Goal: Transaction & Acquisition: Purchase product/service

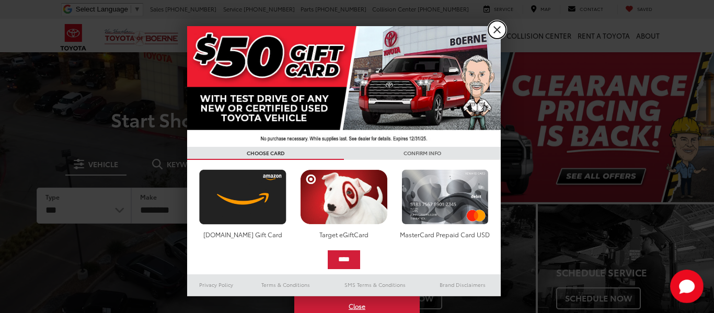
click at [497, 31] on link "X" at bounding box center [497, 30] width 18 height 18
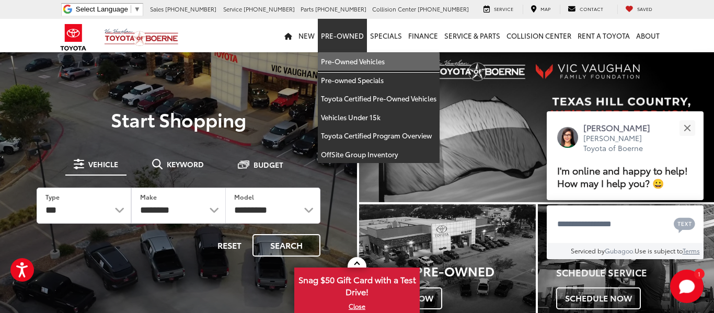
click at [352, 63] on link "Pre-Owned Vehicles" at bounding box center [379, 61] width 122 height 19
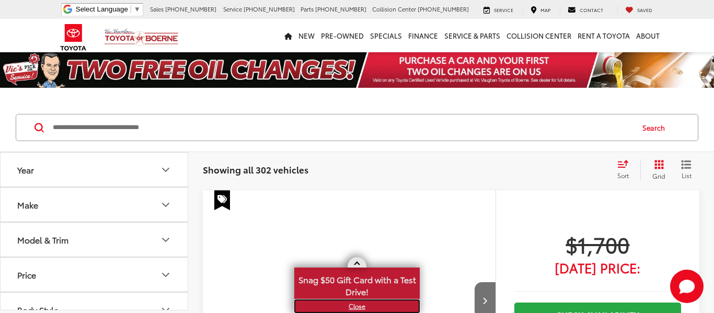
click at [358, 308] on link "X" at bounding box center [356, 307] width 123 height 12
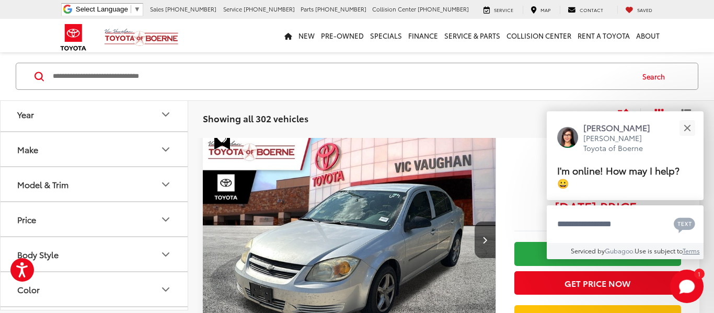
scroll to position [63, 0]
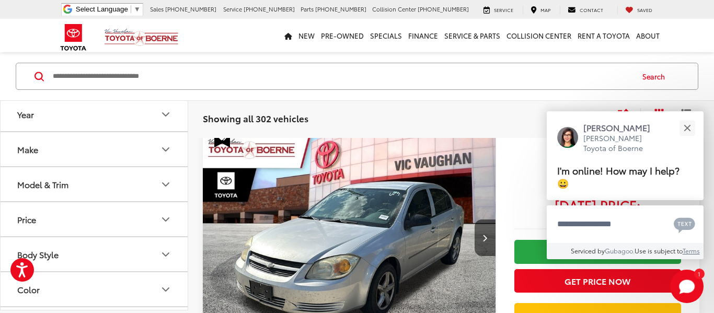
click at [166, 255] on icon "Body Style" at bounding box center [166, 254] width 6 height 3
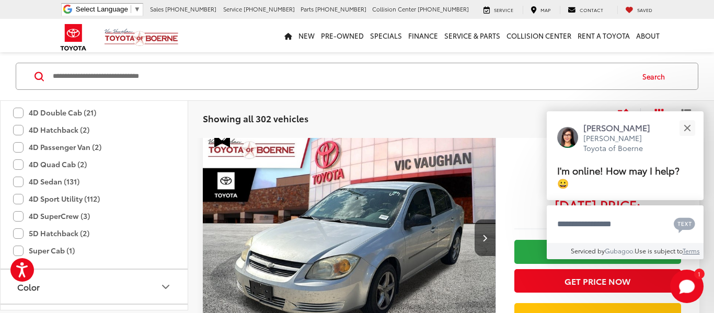
scroll to position [272, 0]
click at [17, 201] on label "4D Sport Utility (112)" at bounding box center [56, 197] width 87 height 17
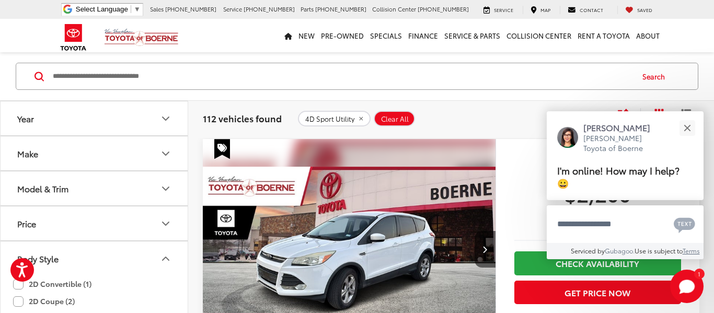
click at [166, 152] on icon "Make" at bounding box center [165, 153] width 13 height 13
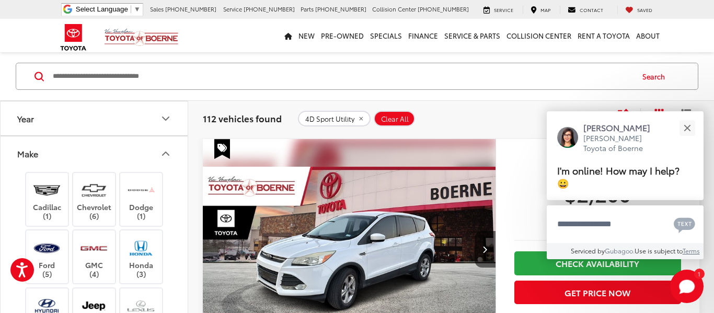
click at [188, 112] on div "112 vehicles found 4D Sport Utility Clear All + 0 test Sort Price: High to Low …" at bounding box center [451, 119] width 526 height 38
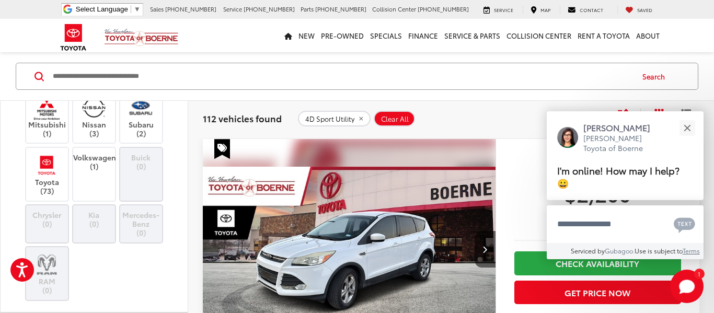
scroll to position [299, 0]
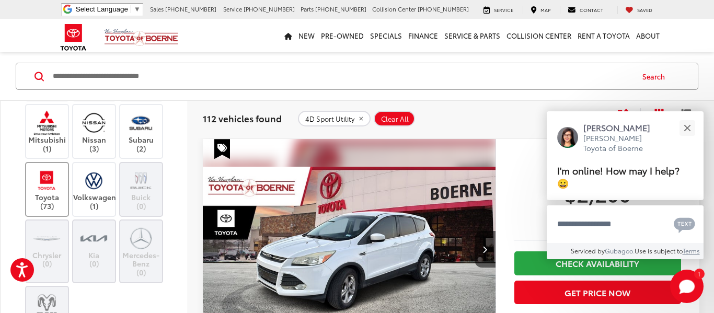
click at [63, 180] on label "Toyota (73)" at bounding box center [47, 189] width 42 height 42
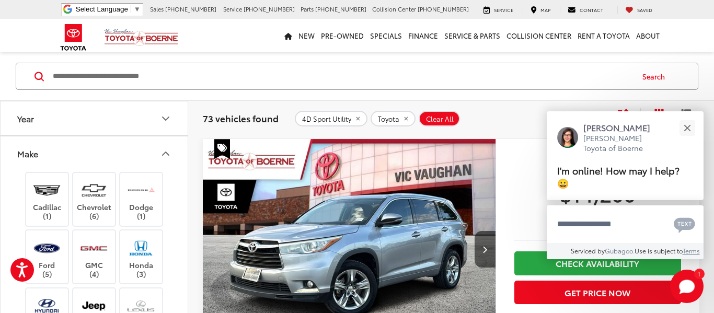
click at [167, 153] on icon "Make" at bounding box center [165, 153] width 13 height 13
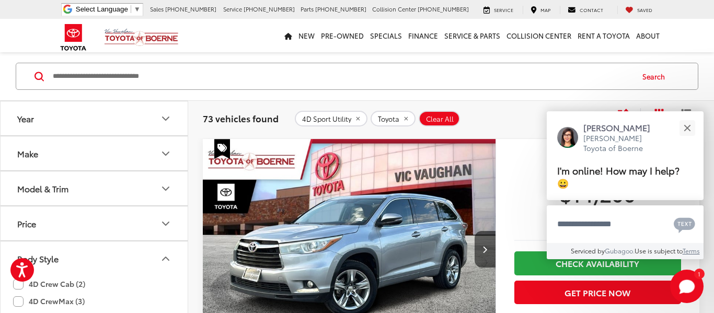
click at [168, 187] on icon "Model & Trim" at bounding box center [166, 188] width 6 height 3
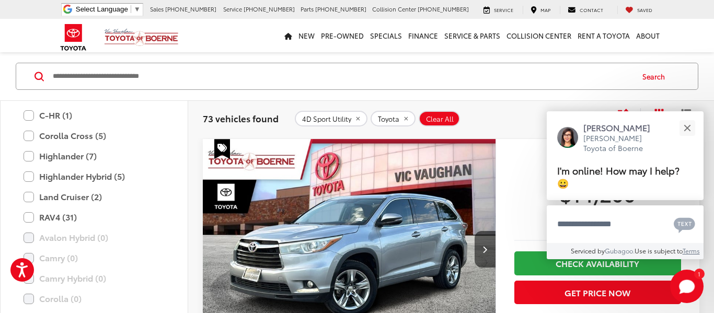
scroll to position [131, 0]
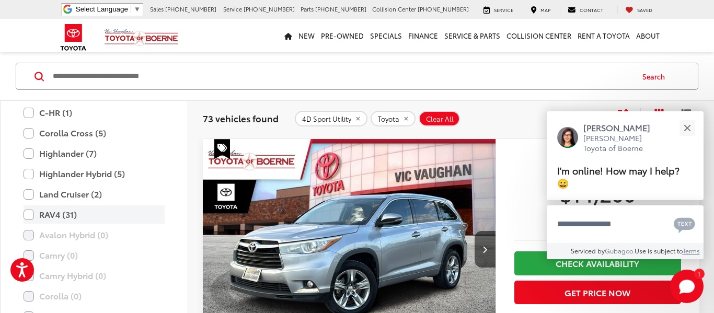
click at [31, 218] on label "RAV4 (31)" at bounding box center [94, 214] width 141 height 18
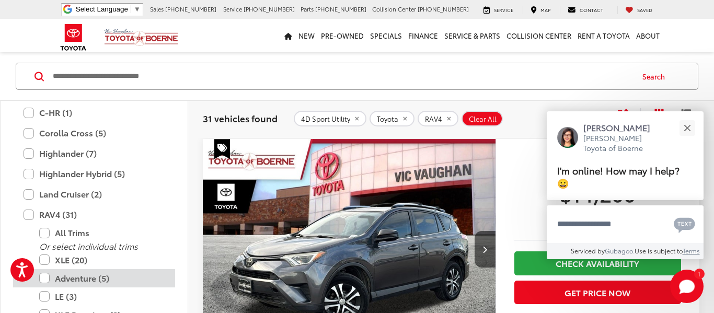
click at [47, 276] on label "Adventure (5)" at bounding box center [101, 278] width 125 height 18
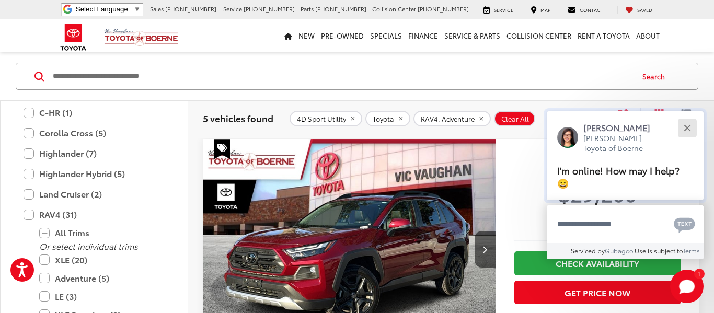
click at [688, 127] on div "Close" at bounding box center [687, 127] width 7 height 7
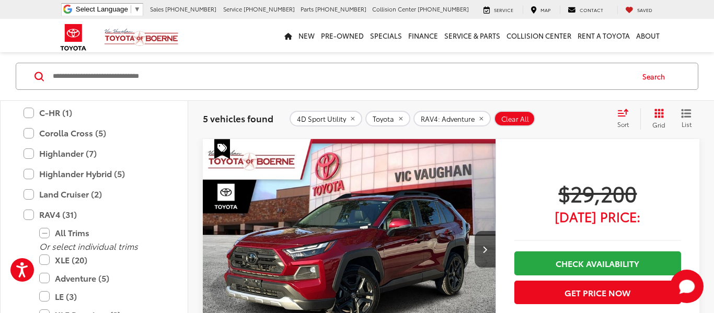
click at [656, 116] on icon "Grid View" at bounding box center [659, 113] width 9 height 9
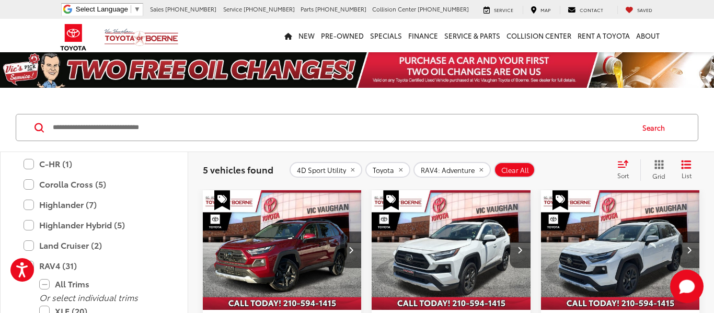
click at [288, 254] on img "2024 Toyota RAV4 Adventure 0" at bounding box center [282, 250] width 160 height 120
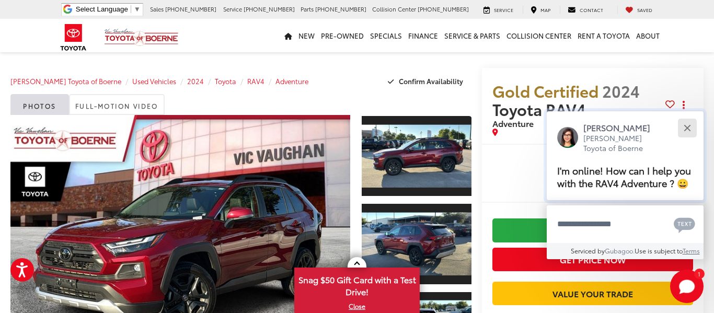
click at [687, 129] on div "Close" at bounding box center [687, 127] width 7 height 7
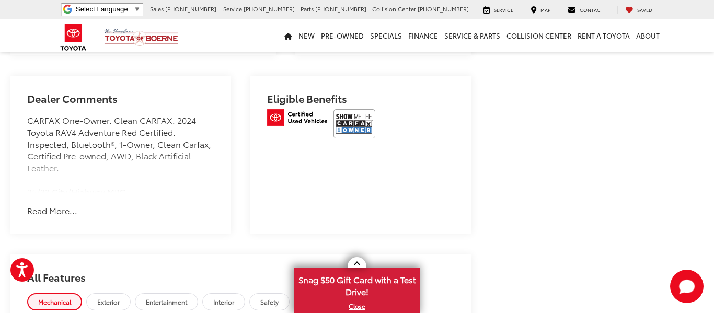
scroll to position [648, 0]
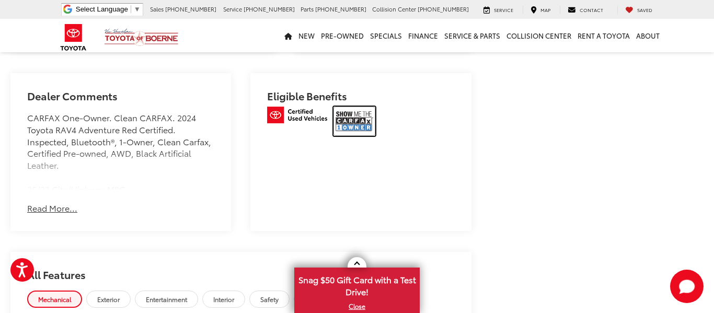
click at [336, 123] on img at bounding box center [355, 121] width 42 height 29
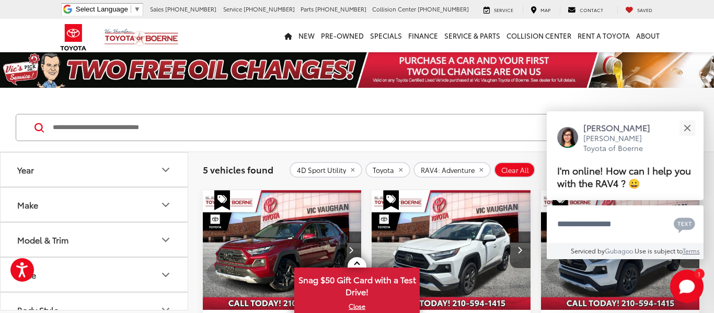
click at [163, 242] on icon "Model & Trim" at bounding box center [165, 240] width 13 height 13
drag, startPoint x: 187, startPoint y: 167, endPoint x: 187, endPoint y: 193, distance: 26.1
click at [187, 193] on div "Year Make Model & Trim Toyota 4Runner (22) All Trims Or select individual trims…" at bounding box center [94, 231] width 187 height 158
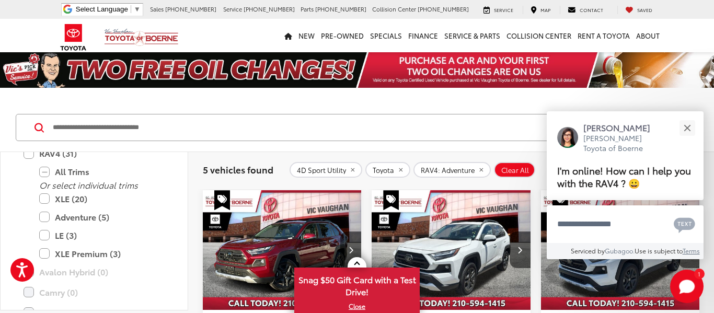
scroll to position [247, 0]
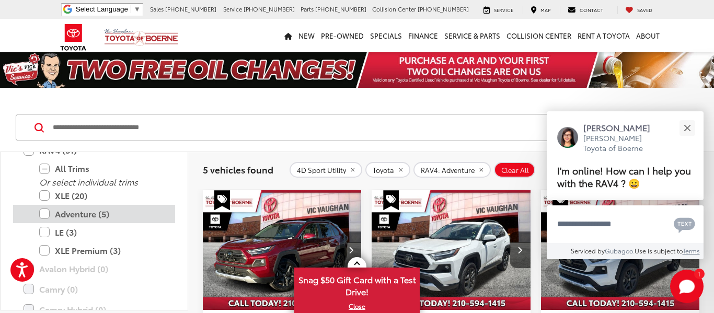
click at [44, 214] on label "Adventure (5)" at bounding box center [101, 214] width 125 height 18
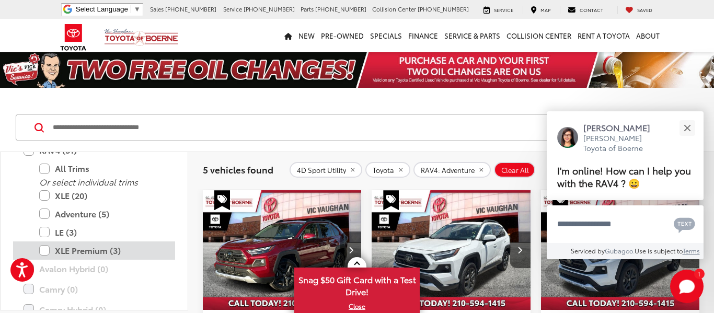
click at [45, 248] on label "XLE Premium (3)" at bounding box center [101, 251] width 125 height 18
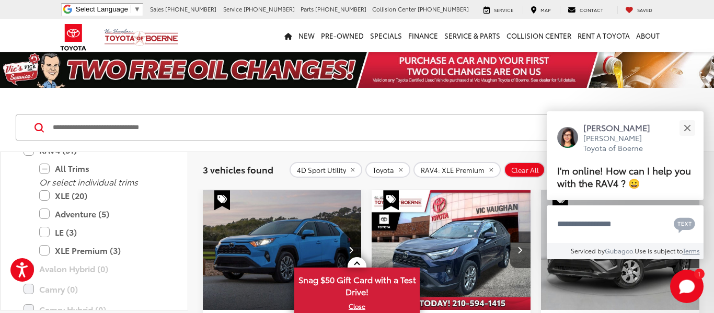
click at [299, 128] on input "Search by Make, Model, or Keyword" at bounding box center [342, 127] width 581 height 25
click at [687, 127] on div "Close" at bounding box center [687, 127] width 7 height 7
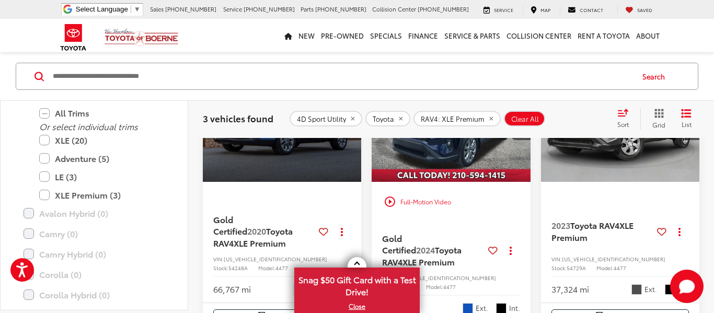
scroll to position [125, 0]
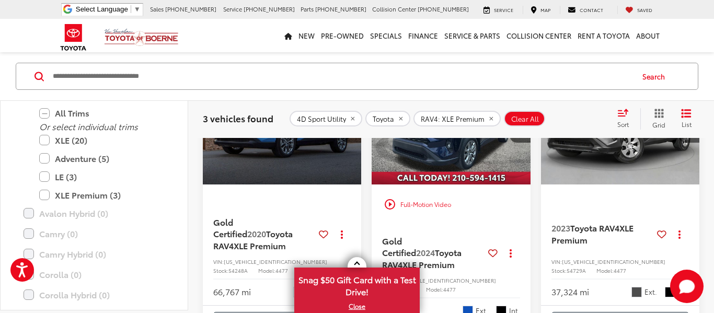
click at [662, 164] on img "2023 Toyota RAV4 XLE Premium 0" at bounding box center [621, 125] width 160 height 120
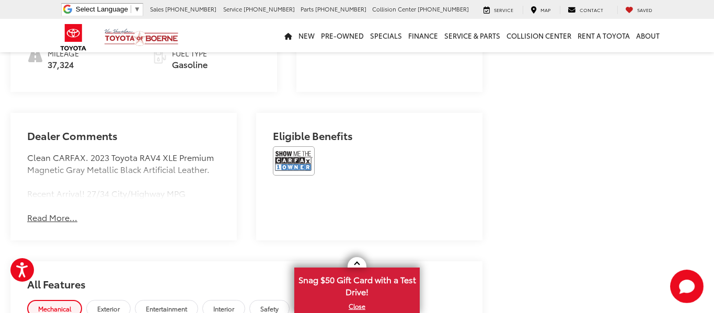
scroll to position [607, 0]
click at [284, 145] on img at bounding box center [294, 159] width 42 height 29
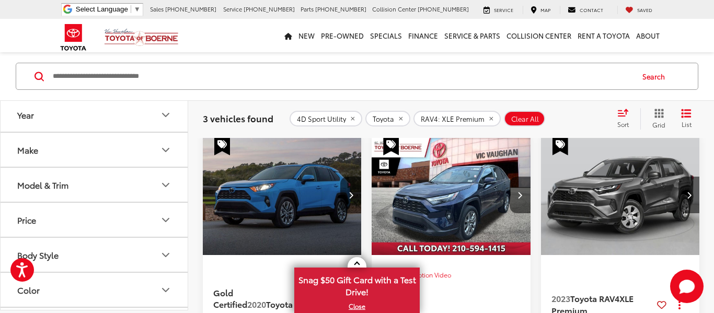
click at [167, 184] on icon "Model & Trim" at bounding box center [165, 185] width 13 height 13
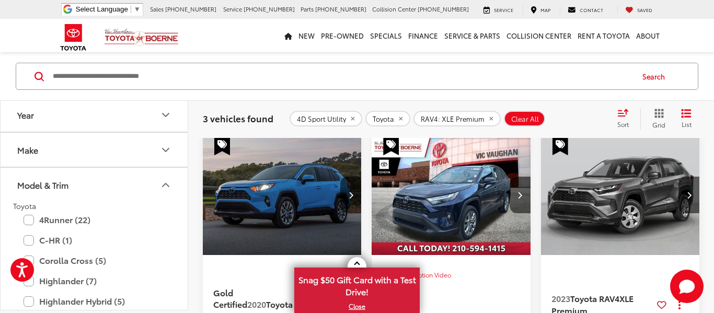
click at [186, 119] on button "Year" at bounding box center [95, 115] width 188 height 34
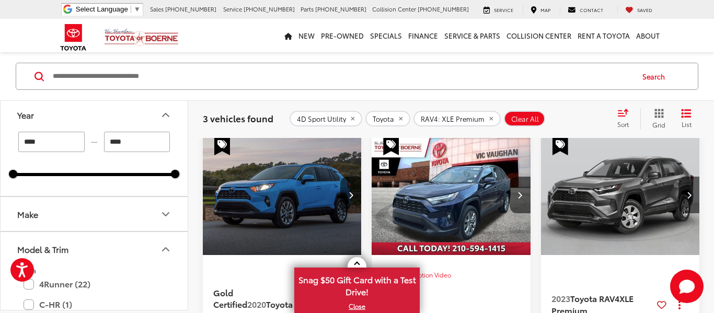
click at [166, 115] on icon "Year" at bounding box center [165, 115] width 13 height 13
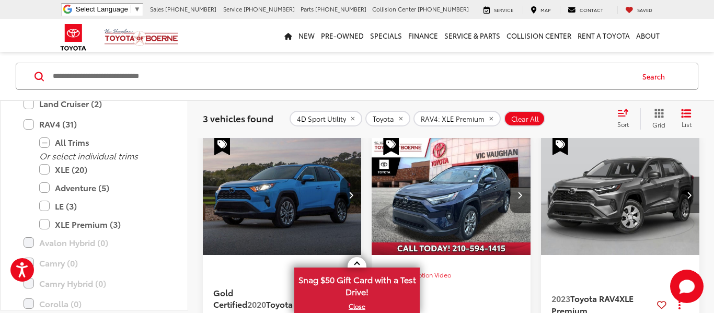
scroll to position [216, 0]
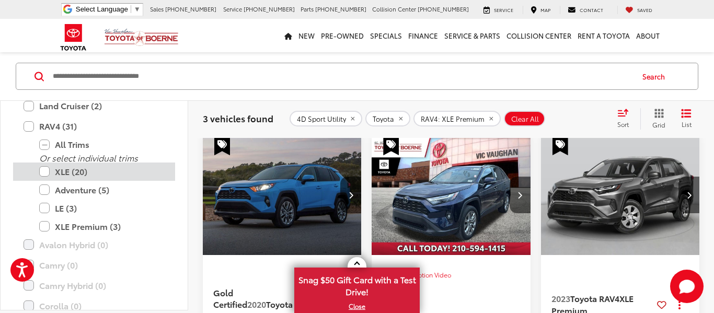
click at [46, 170] on label "XLE (20)" at bounding box center [101, 172] width 125 height 18
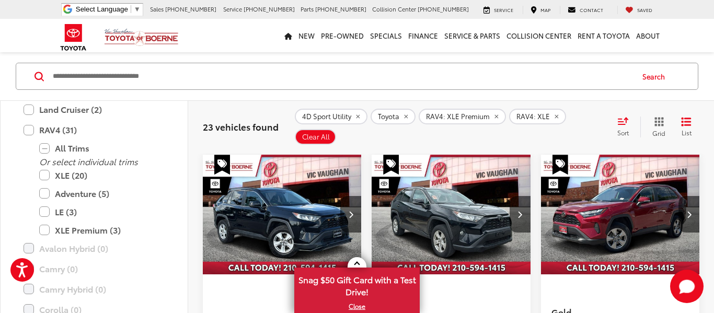
click at [624, 118] on icon "Select sort value" at bounding box center [623, 121] width 9 height 6
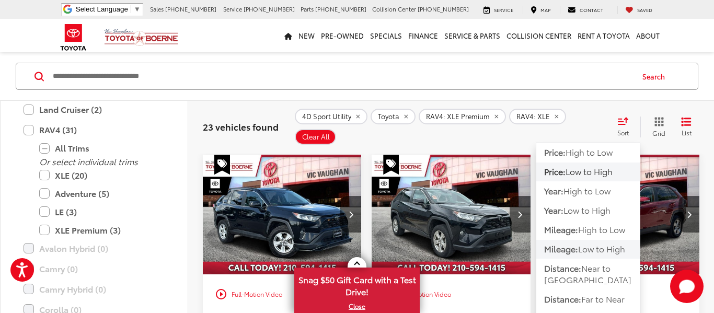
click at [596, 243] on span "Low to High" at bounding box center [601, 249] width 47 height 12
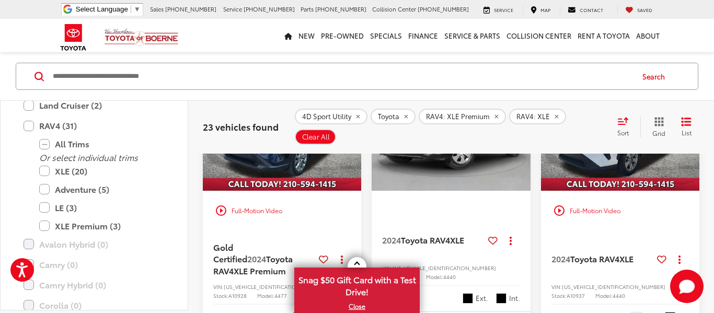
scroll to position [156, 0]
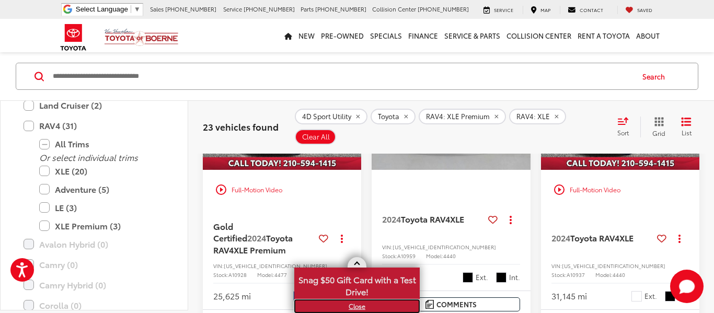
click at [362, 308] on link "X" at bounding box center [356, 307] width 123 height 12
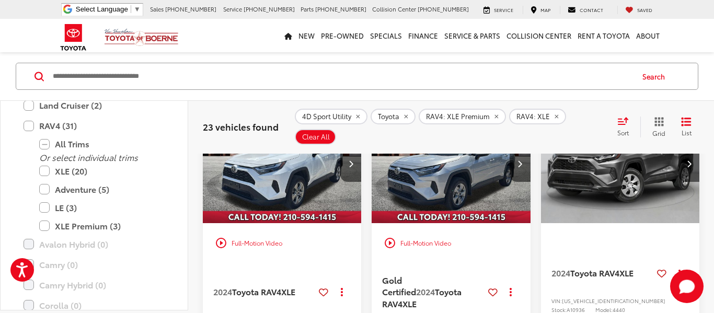
scroll to position [658, 0]
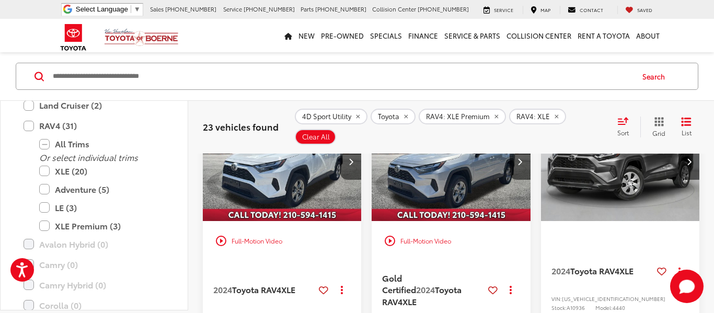
click at [440, 189] on img "2024 Toyota RAV4 XLE 0" at bounding box center [451, 162] width 160 height 120
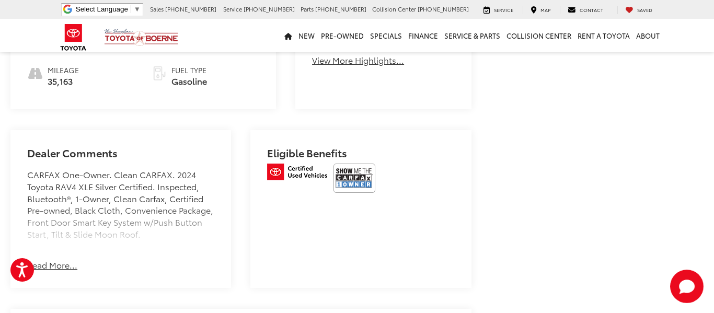
scroll to position [627, 0]
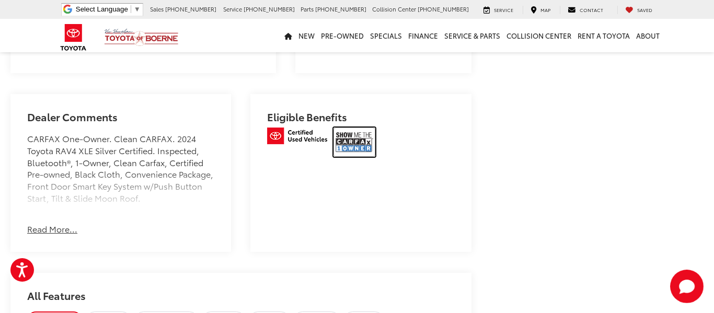
click at [347, 135] on img at bounding box center [355, 142] width 42 height 29
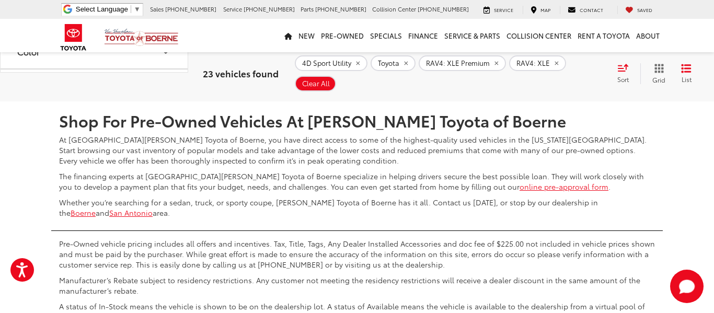
scroll to position [2407, 0]
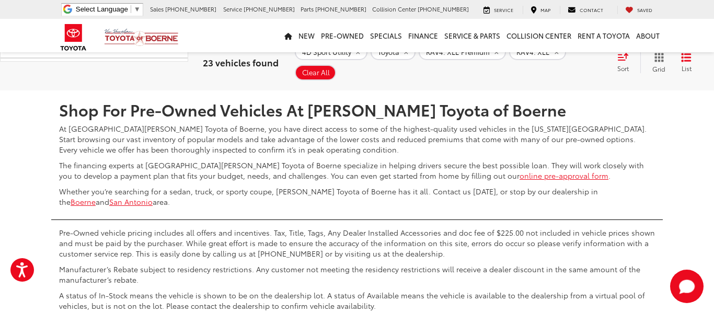
click at [570, 69] on link "Next" at bounding box center [584, 59] width 35 height 19
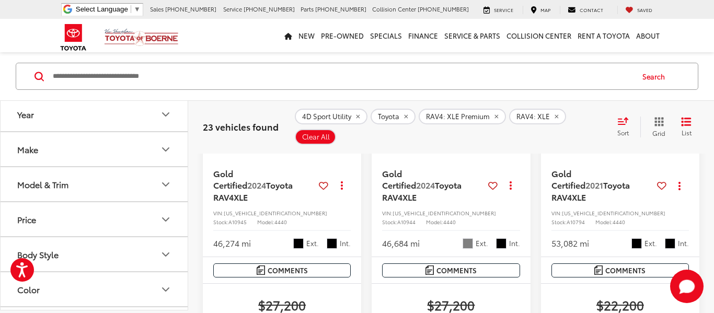
scroll to position [741, 0]
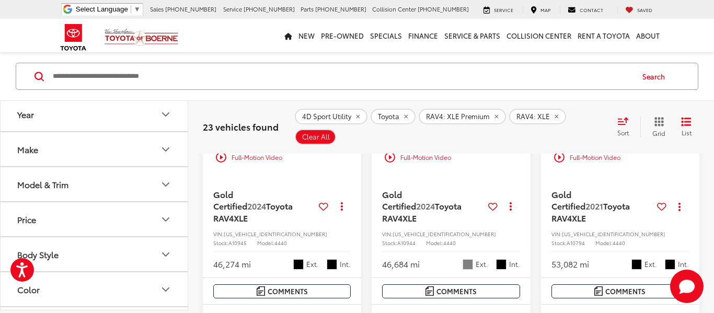
click at [641, 169] on div "play_circle_outline Full-Motion Video" at bounding box center [620, 157] width 158 height 24
click at [640, 139] on img "2021 Toyota RAV4 XLE 0" at bounding box center [621, 78] width 160 height 120
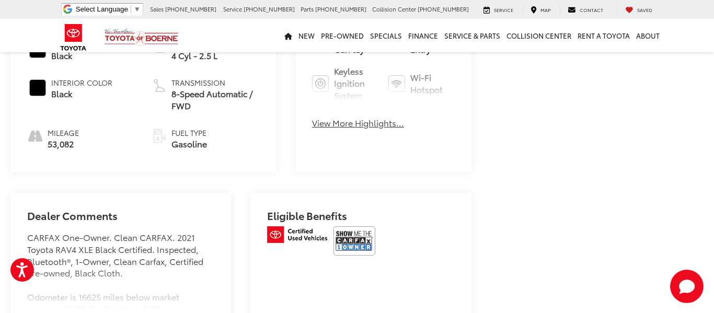
scroll to position [544, 0]
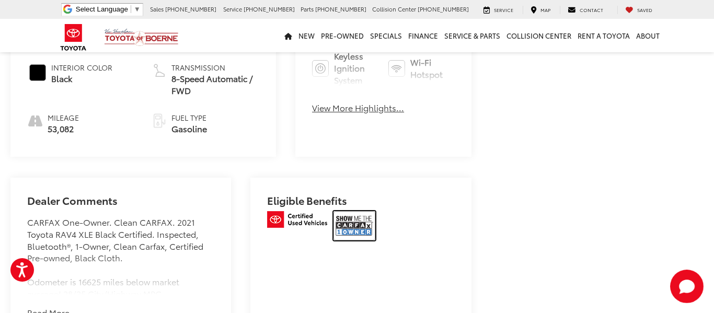
click at [353, 221] on img at bounding box center [355, 225] width 42 height 29
